Goal: Task Accomplishment & Management: Manage account settings

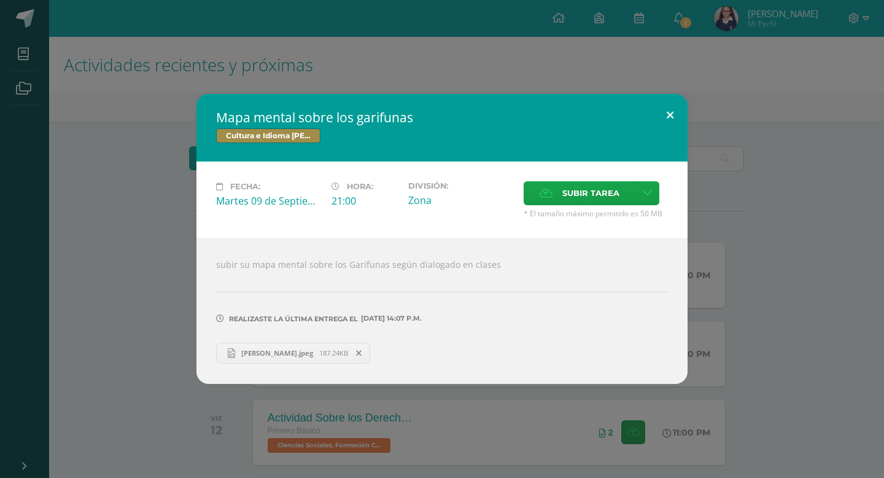
click at [670, 117] on button at bounding box center [669, 115] width 35 height 42
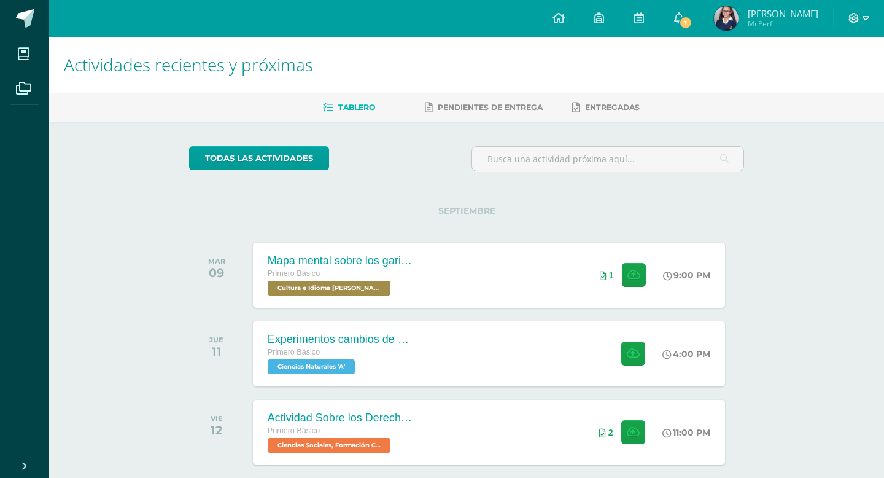
click at [855, 20] on icon at bounding box center [853, 18] width 11 height 11
click at [822, 89] on span "Cerrar sesión" at bounding box center [826, 84] width 55 height 12
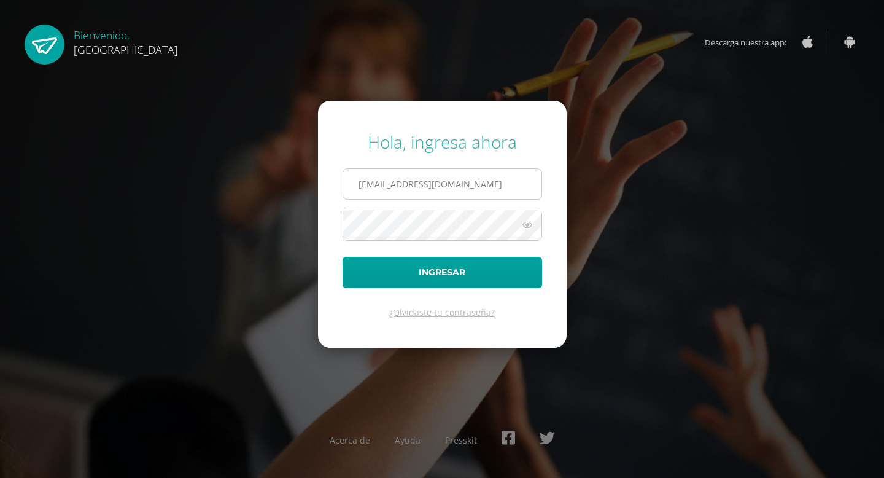
click at [376, 184] on input "[EMAIL_ADDRESS][DOMAIN_NAME]" at bounding box center [442, 184] width 198 height 30
type input "[EMAIL_ADDRESS][DOMAIN_NAME]"
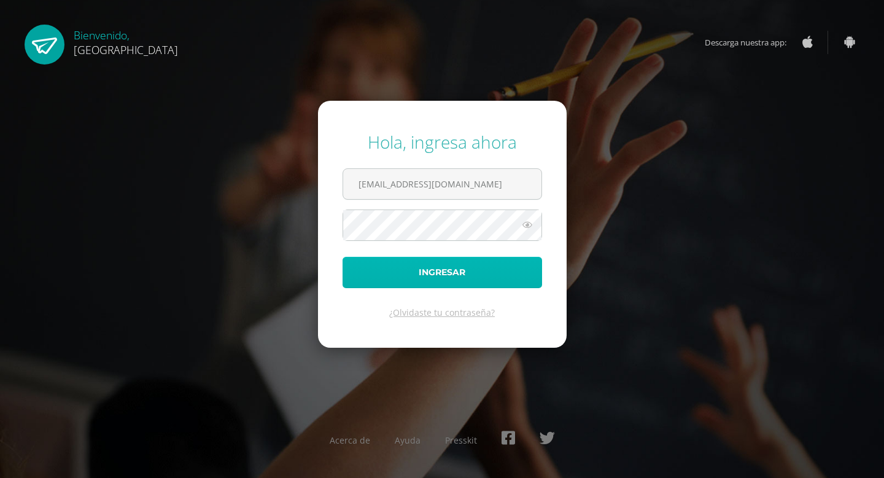
click at [445, 270] on button "Ingresar" at bounding box center [441, 272] width 199 height 31
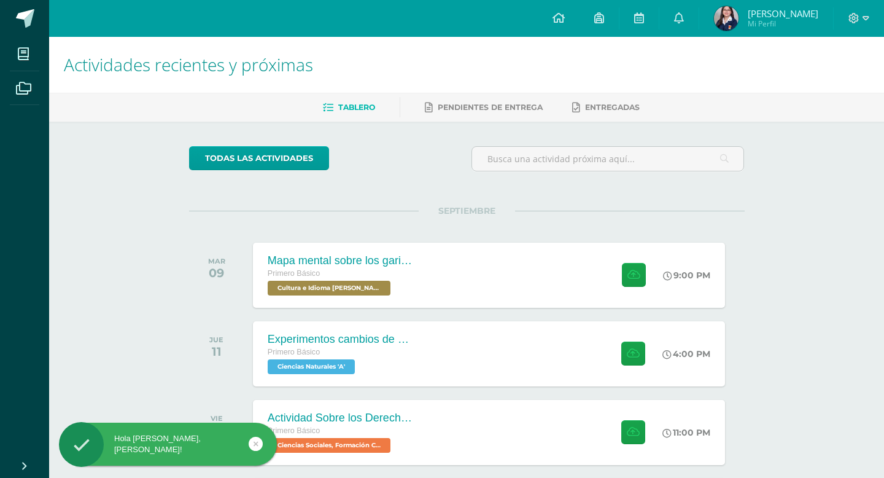
scroll to position [135, 0]
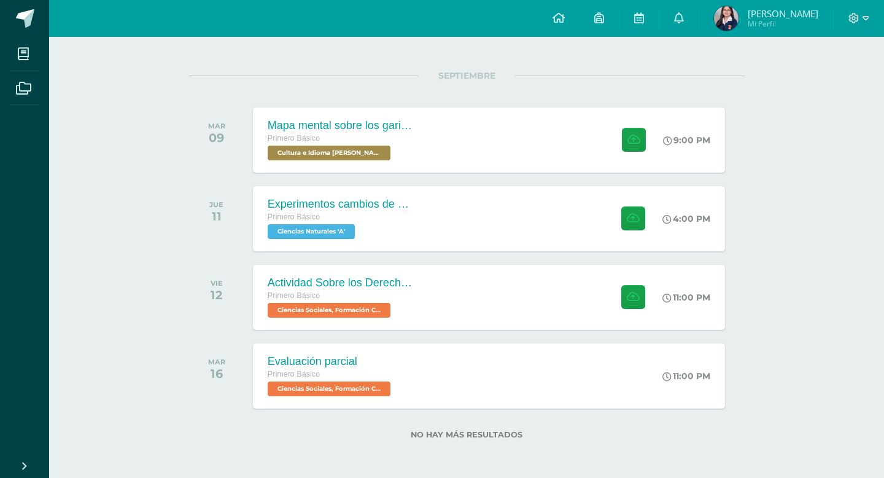
click at [870, 14] on div at bounding box center [859, 18] width 50 height 37
click at [861, 17] on span at bounding box center [858, 19] width 21 height 14
click at [822, 71] on span "Configuración" at bounding box center [828, 66] width 57 height 12
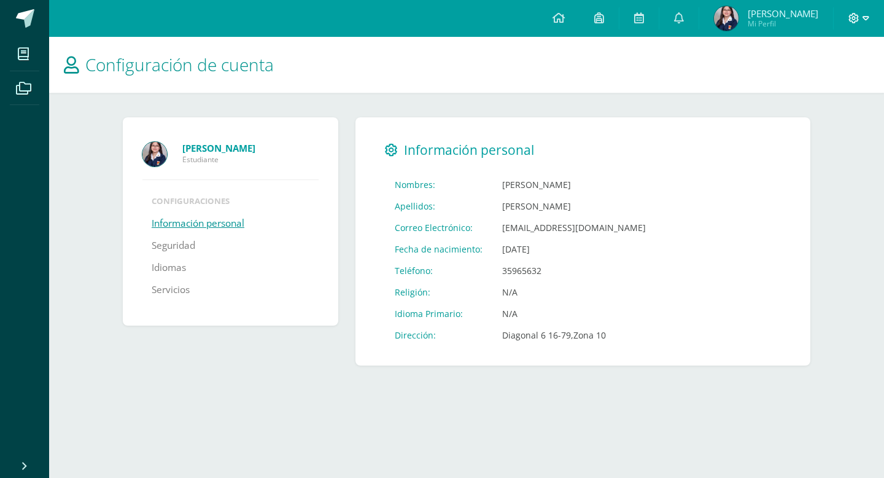
click at [856, 21] on icon at bounding box center [854, 18] width 10 height 10
click at [850, 86] on span "Cerrar sesión" at bounding box center [827, 84] width 55 height 12
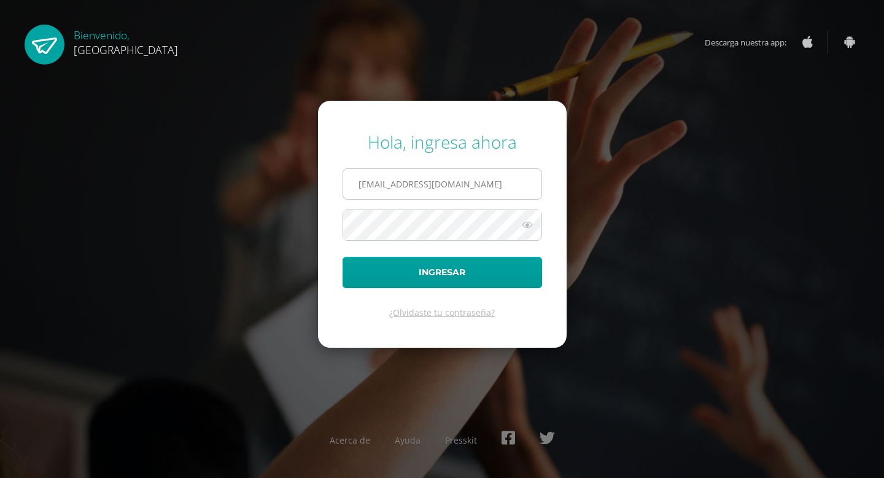
click at [397, 189] on input "2025503@colegiobelga.edu.gt" at bounding box center [442, 184] width 198 height 30
drag, startPoint x: 389, startPoint y: 186, endPoint x: 279, endPoint y: 187, distance: 109.9
click at [279, 187] on div "Hola, ingresa ahora 2025503@colegiobelga.edu.gt Ingresar ¿Olvidaste tu contrase…" at bounding box center [442, 238] width 792 height 237
type input "2019127@colegiobelga.edu.gt"
click at [342, 257] on button "Ingresar" at bounding box center [441, 272] width 199 height 31
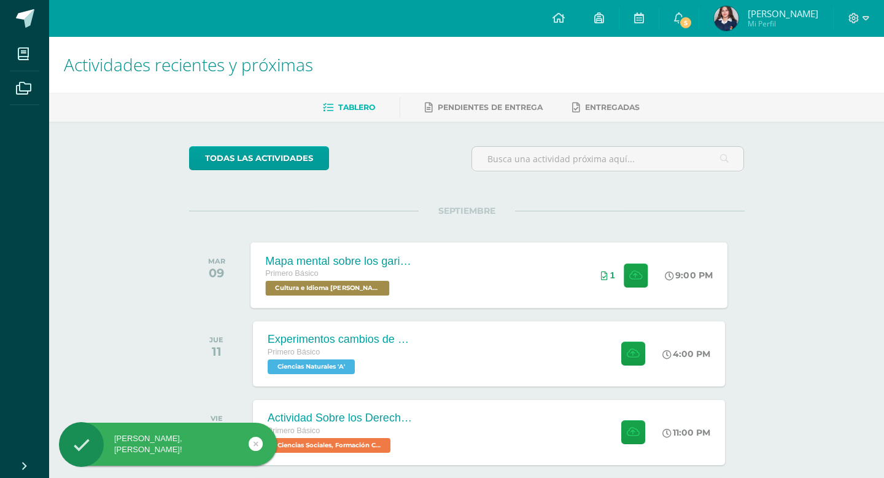
click at [559, 277] on div "Mapa mental sobre los garifunas Primero Básico Cultura e Idioma Maya Garífuna o…" at bounding box center [488, 275] width 477 height 66
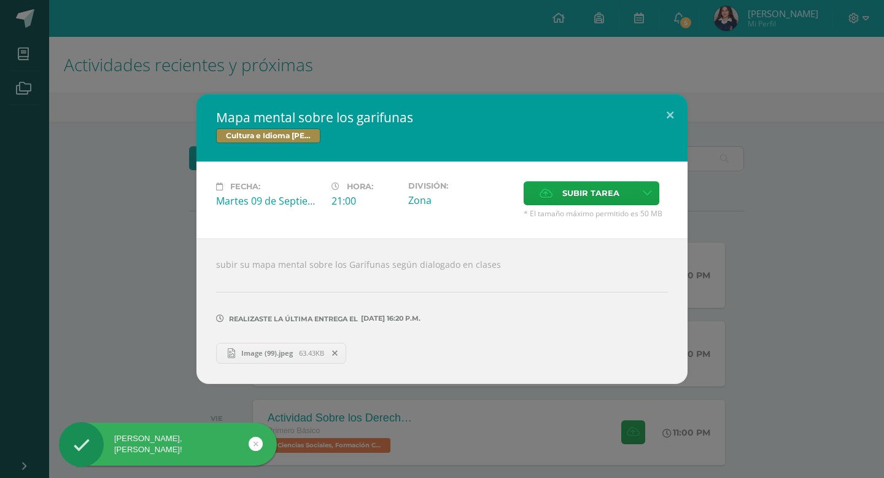
click at [295, 364] on div "subir su mapa mental sobre los Garífunas según dialogado en clases Realizaste l…" at bounding box center [441, 310] width 491 height 145
click at [293, 354] on span "Image (99).jpeg" at bounding box center [267, 352] width 64 height 9
